Goal: Complete application form: Complete application form

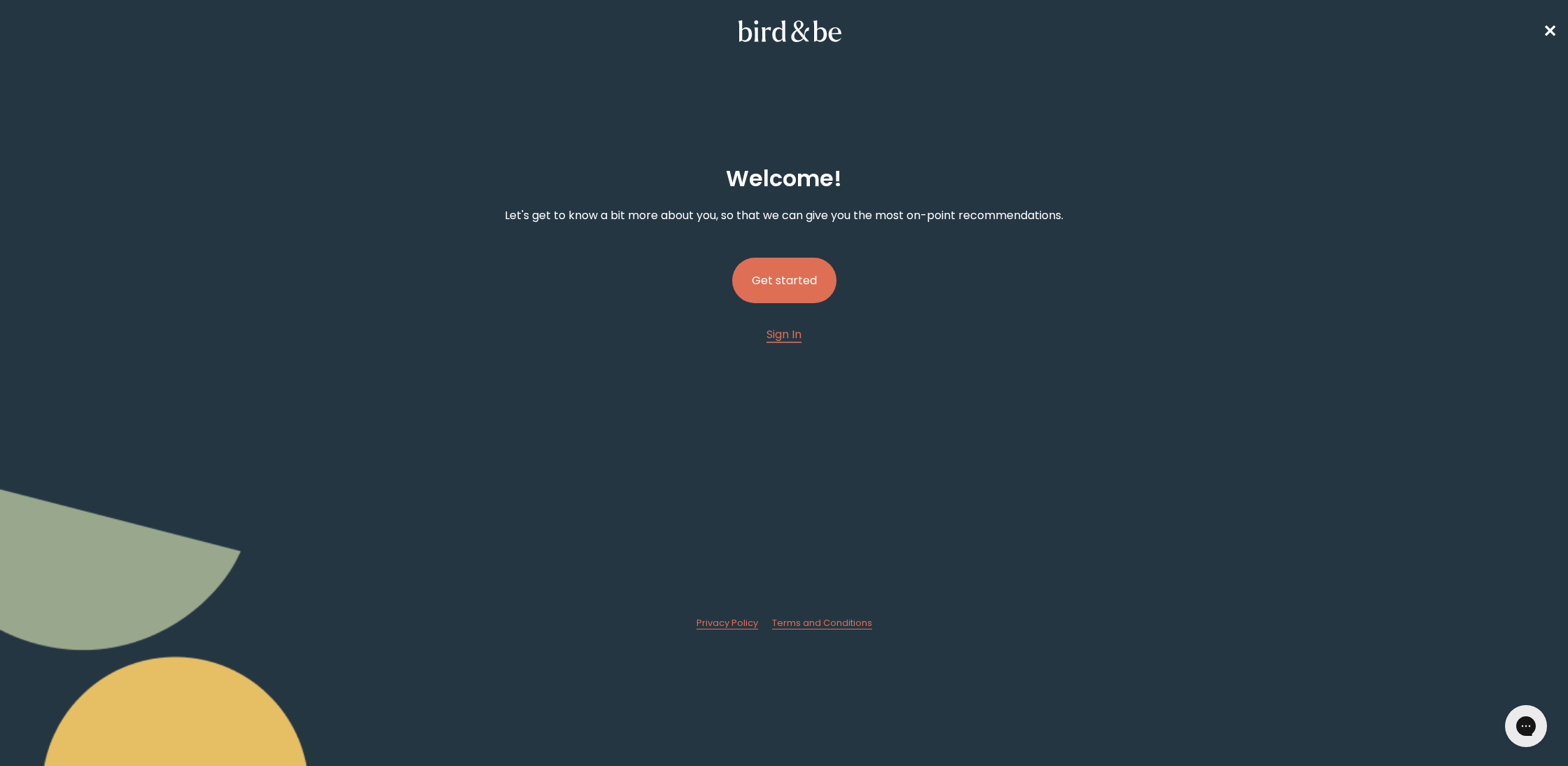
click at [755, 285] on button "Get started" at bounding box center [784, 281] width 104 height 46
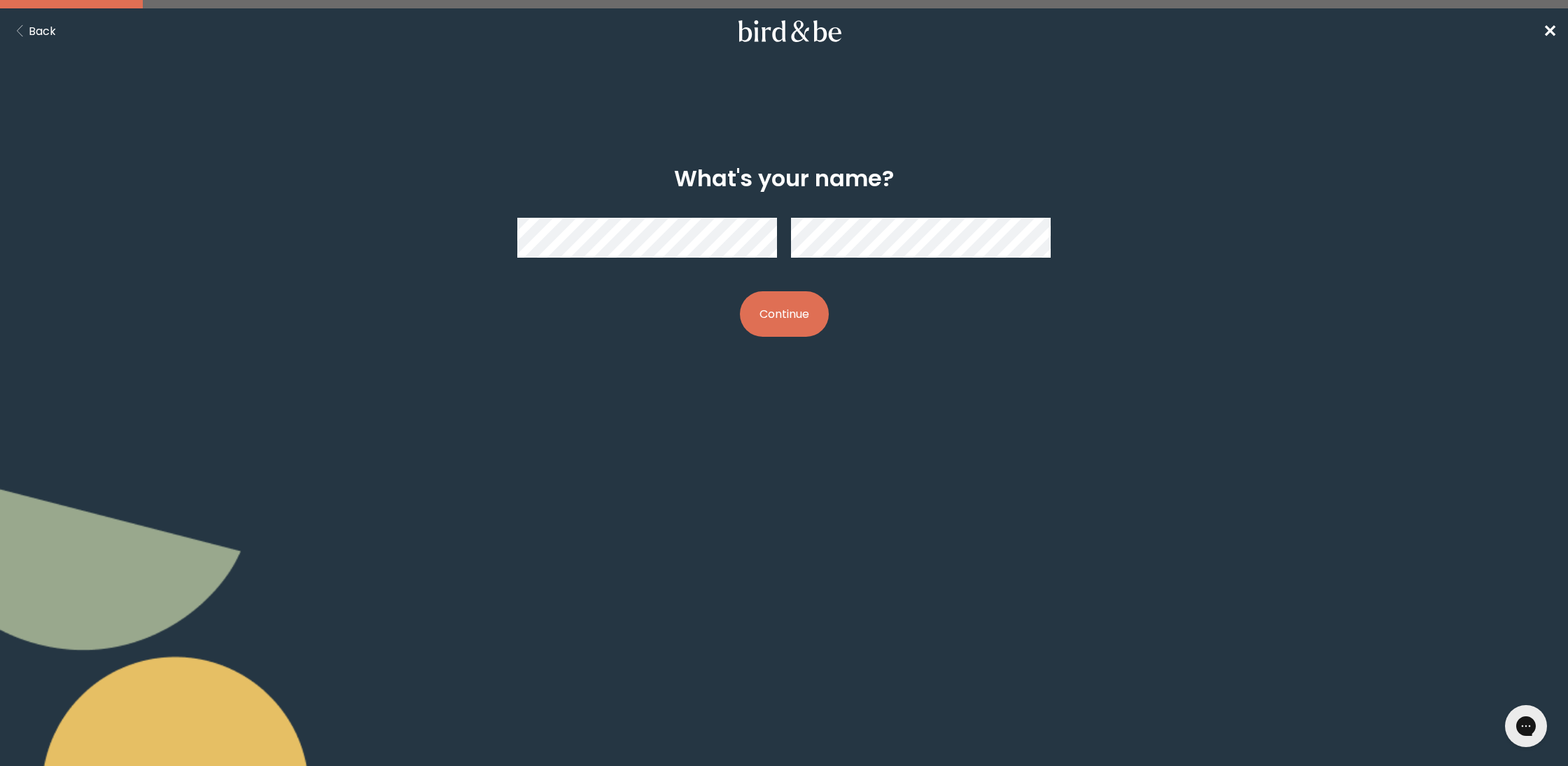
click at [784, 314] on button "Continue" at bounding box center [784, 314] width 89 height 46
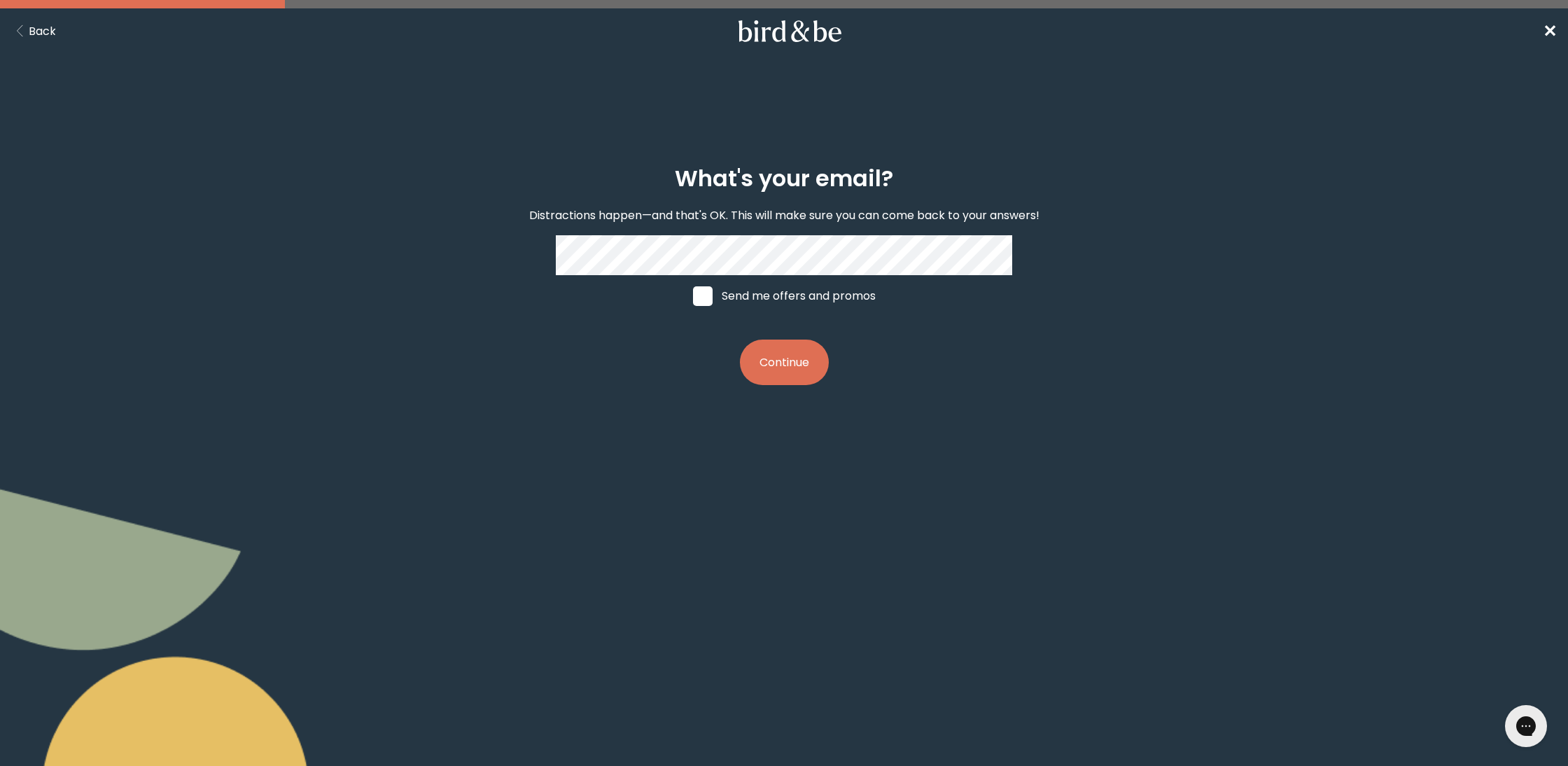
click at [811, 366] on button "Continue" at bounding box center [784, 363] width 89 height 46
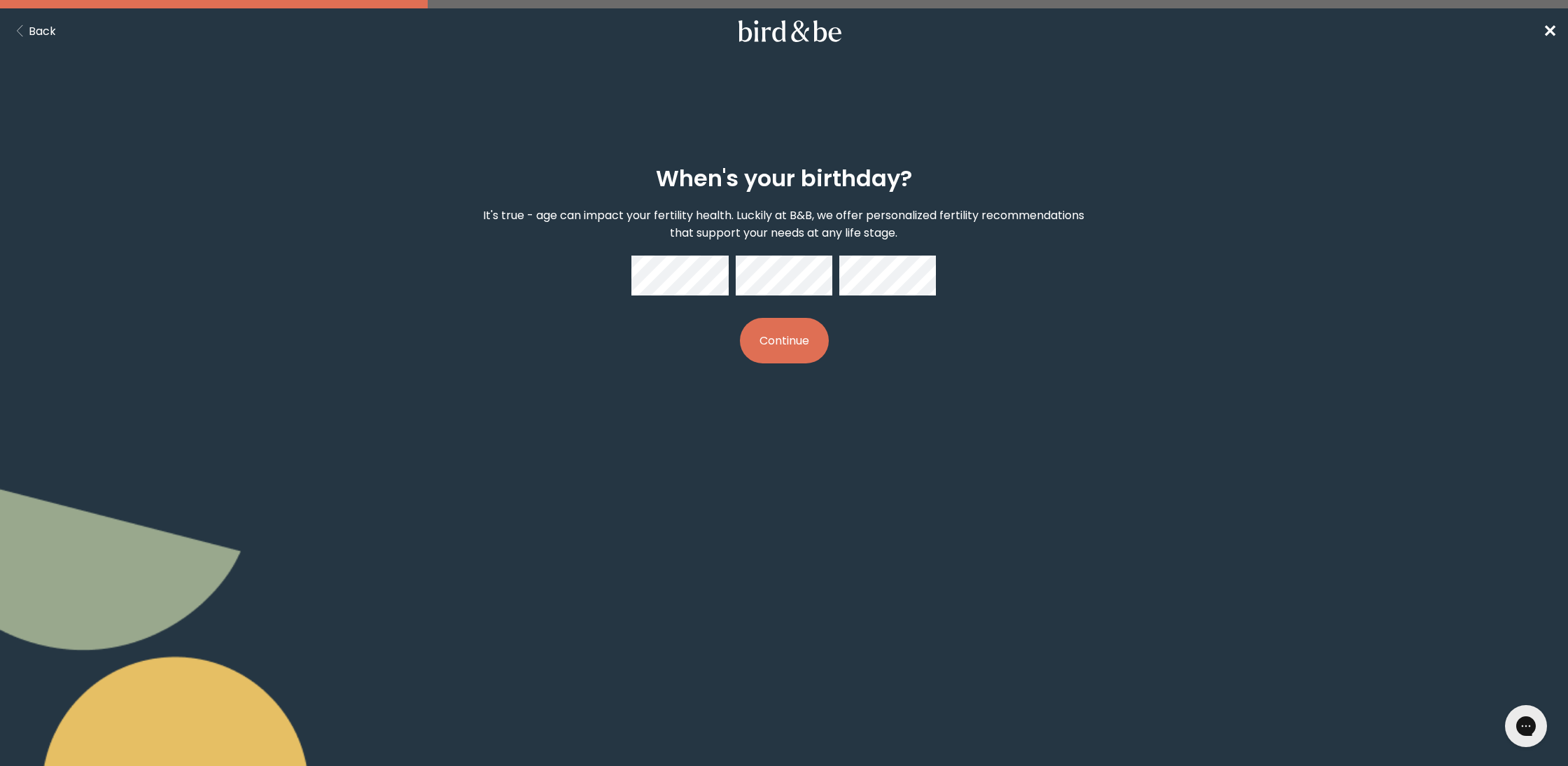
click at [779, 353] on button "Continue" at bounding box center [784, 341] width 89 height 46
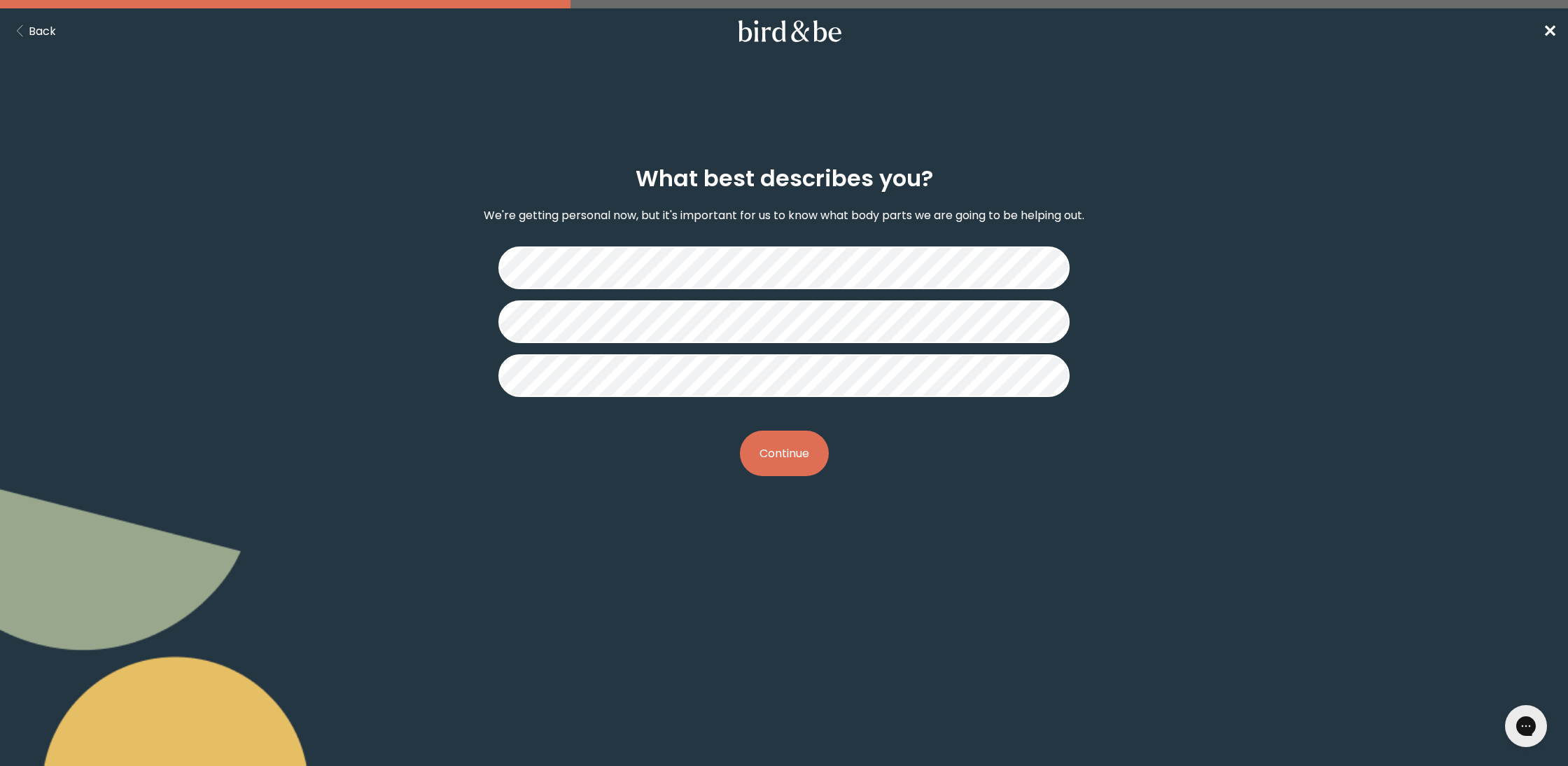
click at [799, 458] on button "Continue" at bounding box center [784, 454] width 89 height 46
click at [794, 457] on button "Continue" at bounding box center [784, 454] width 89 height 46
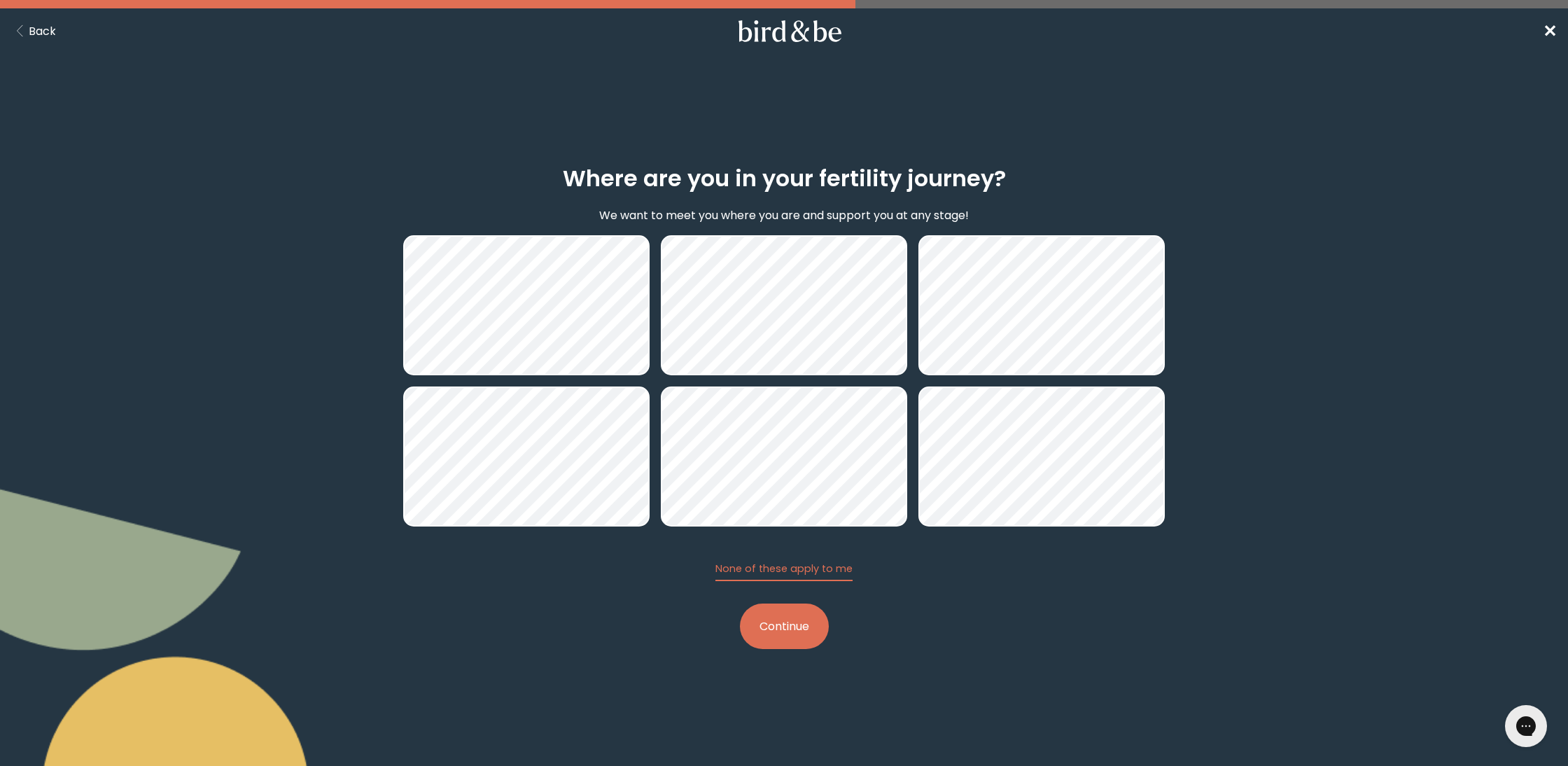
click at [821, 637] on button "Continue" at bounding box center [784, 626] width 89 height 46
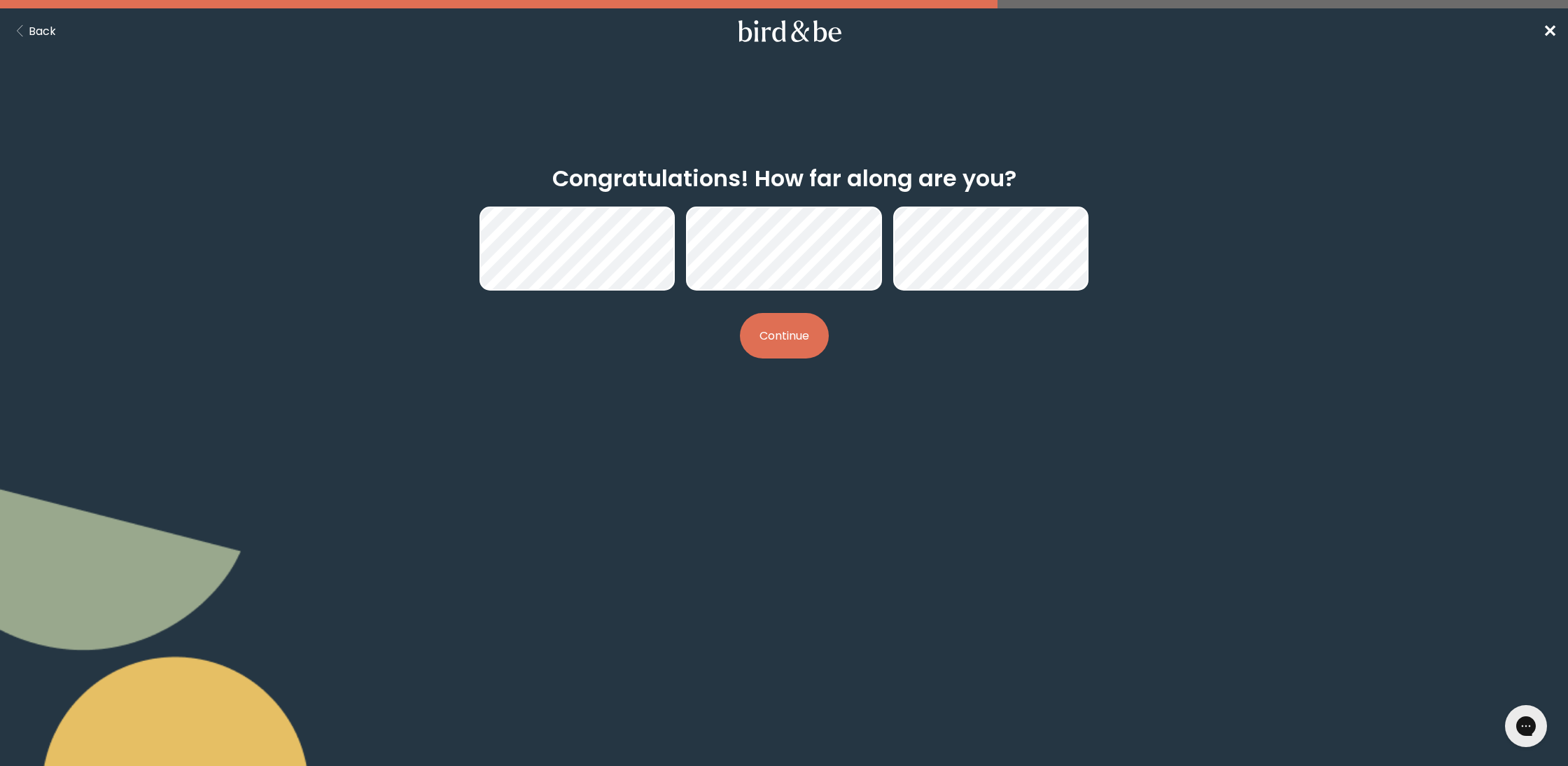
click at [752, 345] on button "Continue" at bounding box center [784, 336] width 89 height 46
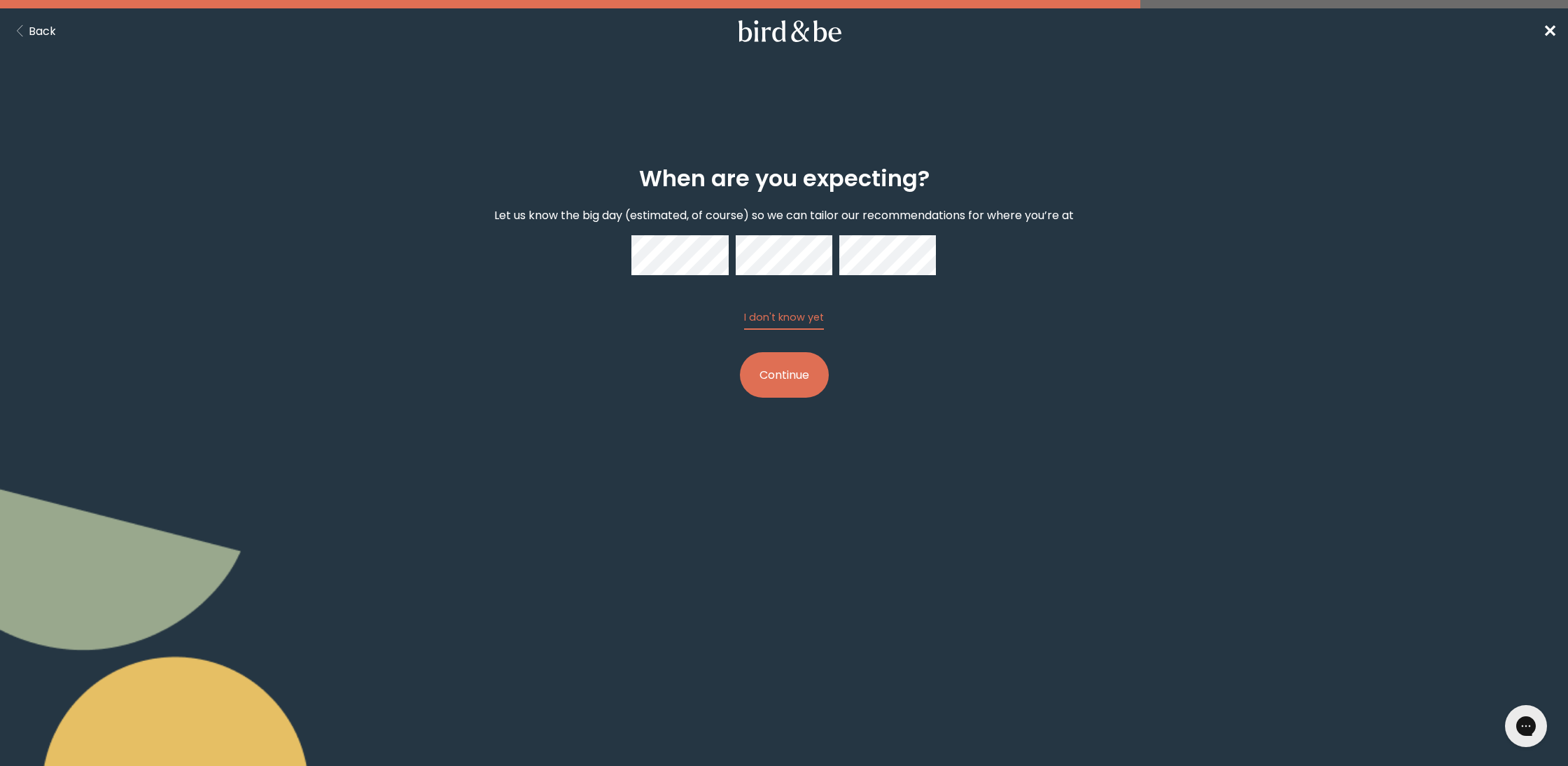
click at [782, 376] on button "Continue" at bounding box center [784, 375] width 89 height 46
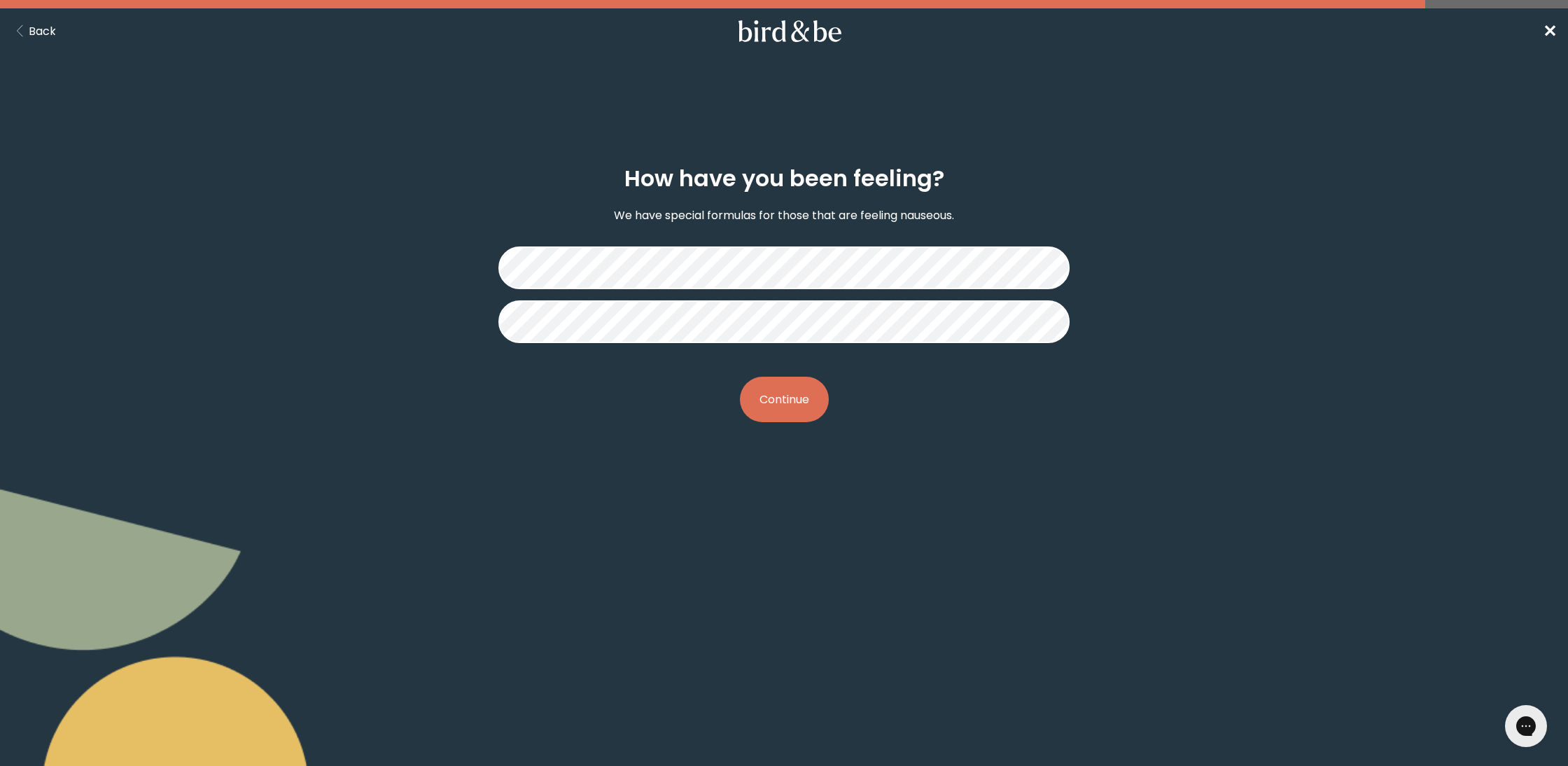
click at [792, 402] on button "Continue" at bounding box center [784, 400] width 89 height 46
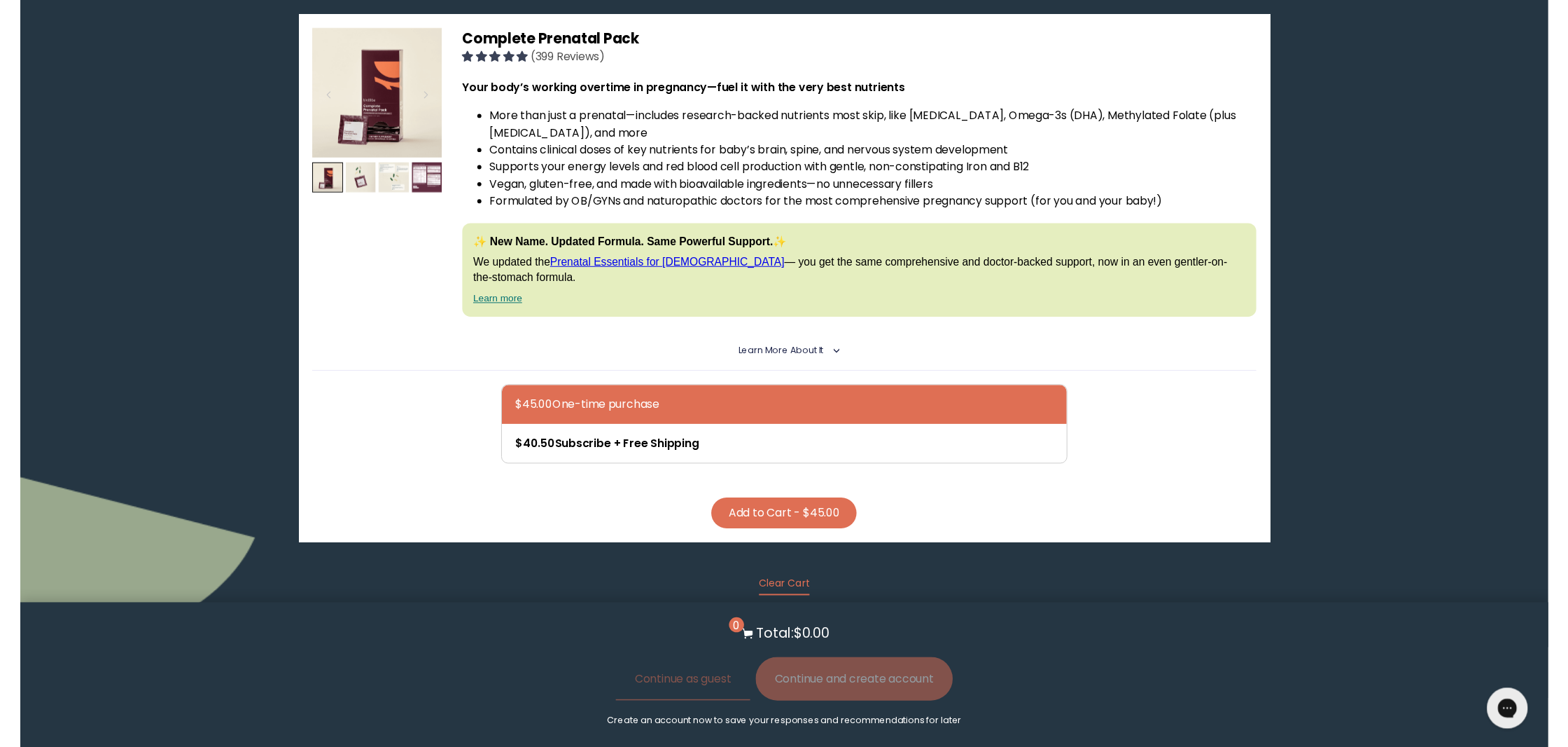
scroll to position [541, 0]
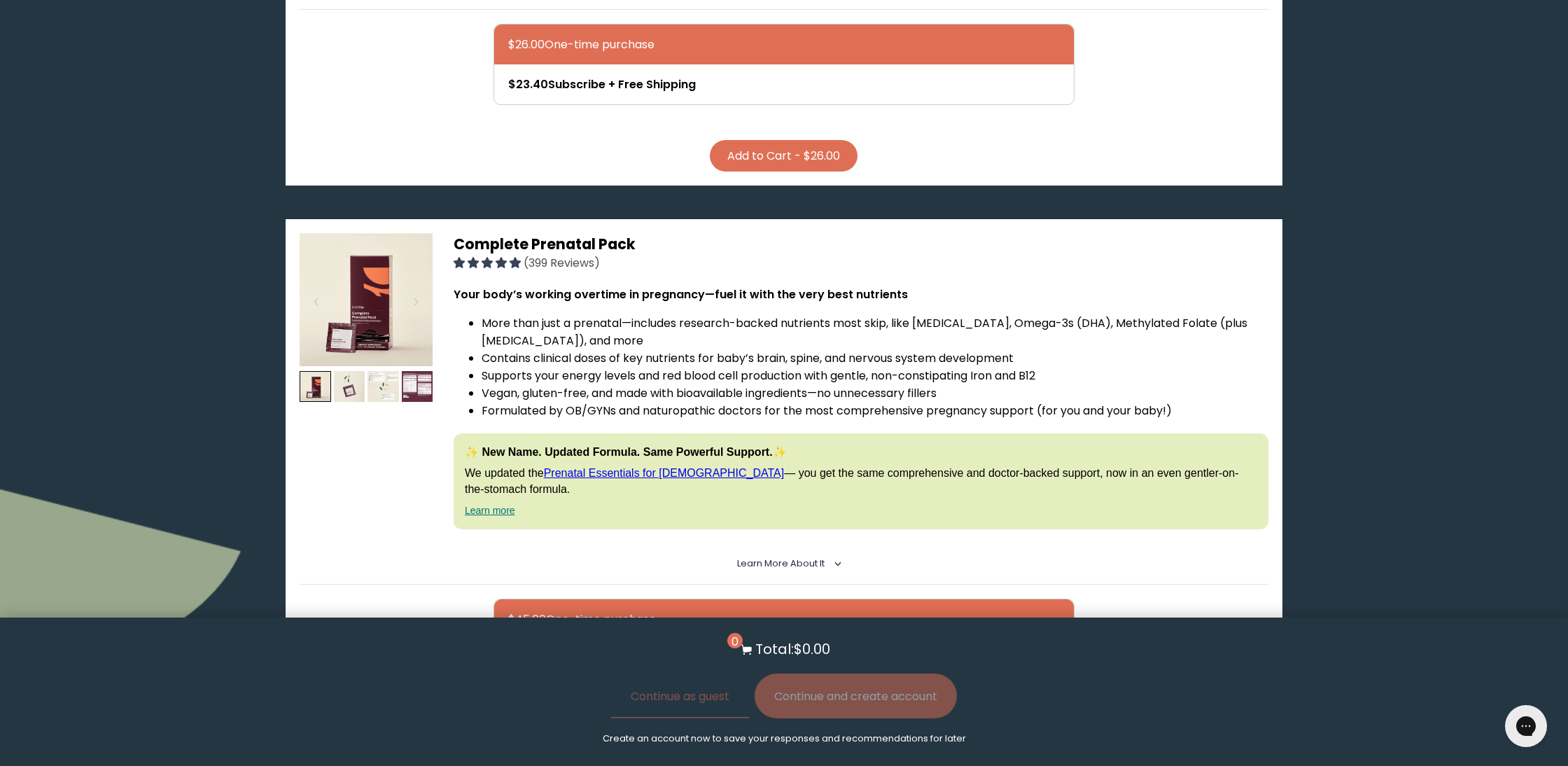
click at [608, 467] on link "Prenatal Essentials for [DEMOGRAPHIC_DATA]" at bounding box center [664, 473] width 241 height 12
